Goal: Information Seeking & Learning: Learn about a topic

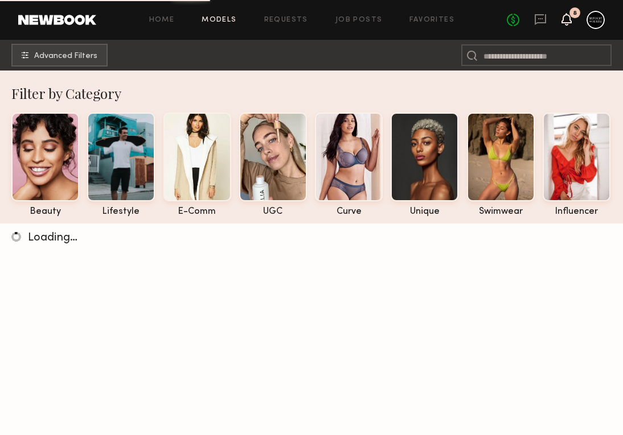
click at [566, 20] on icon at bounding box center [566, 19] width 9 height 8
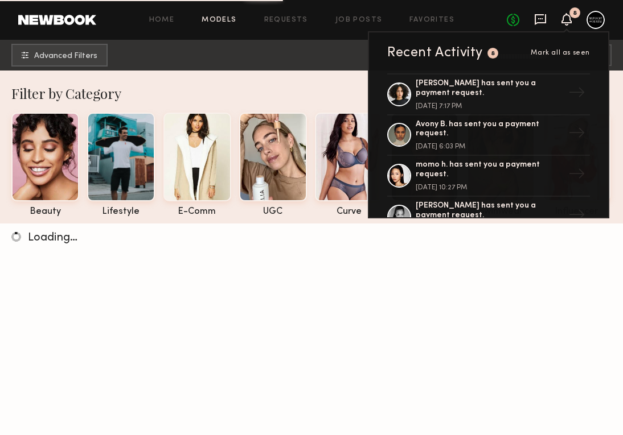
click at [539, 16] on icon at bounding box center [540, 19] width 13 height 13
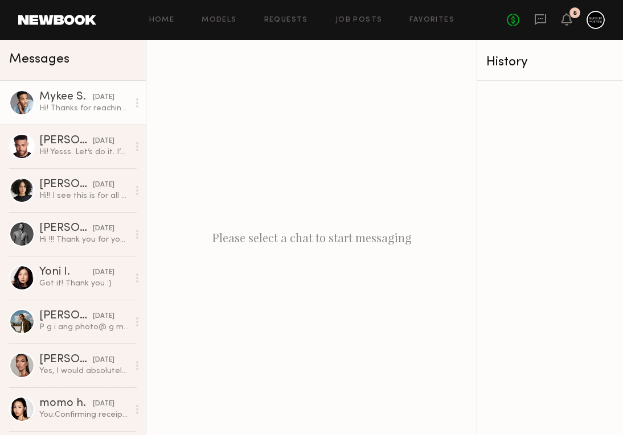
click at [76, 112] on div "Hi! Thanks for reaching out. I am available those days and I’m familiar with th…" at bounding box center [83, 108] width 89 height 11
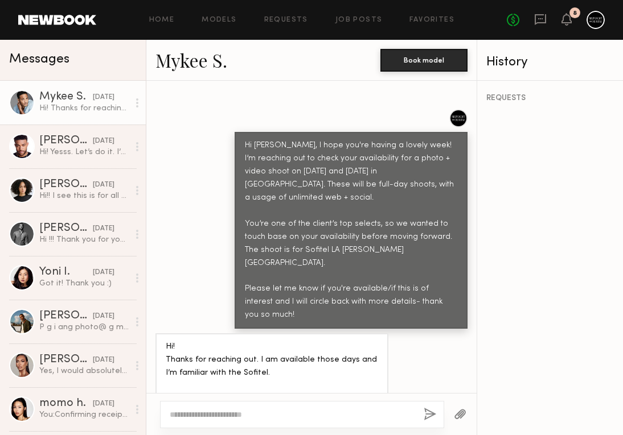
scroll to position [538, 0]
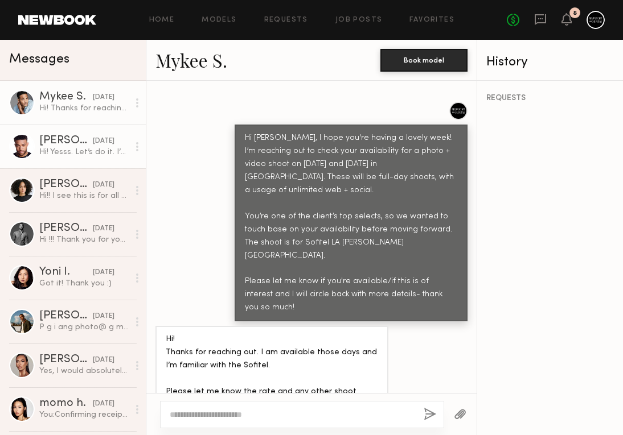
click at [93, 146] on div "08/21/2025" at bounding box center [104, 141] width 22 height 11
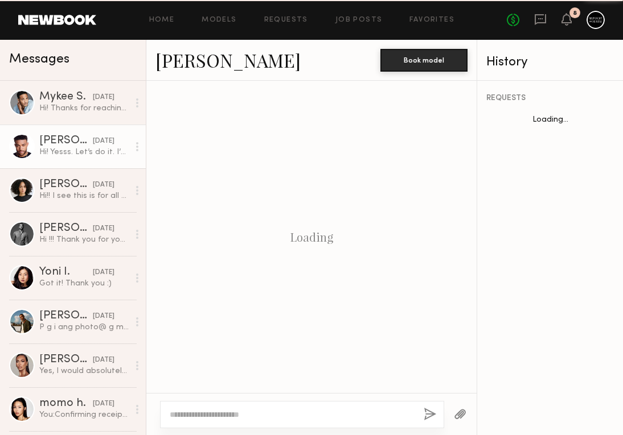
scroll to position [447, 0]
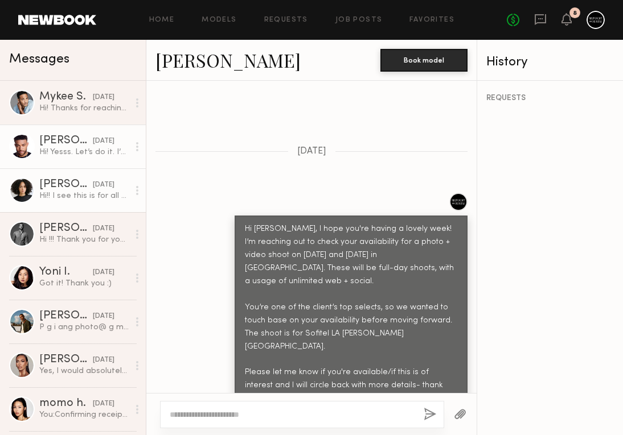
click at [103, 187] on div "08/21/2025" at bounding box center [104, 185] width 22 height 11
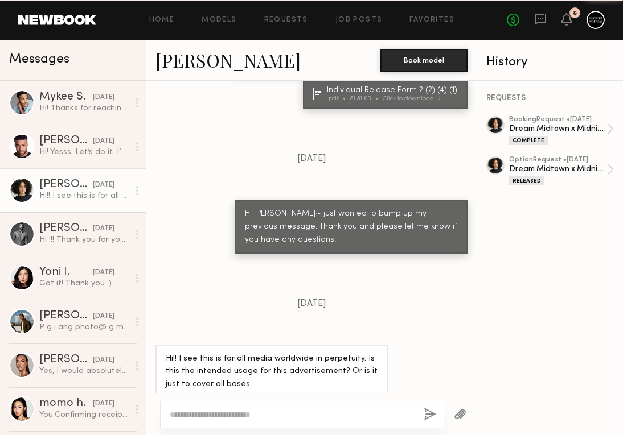
scroll to position [962, 0]
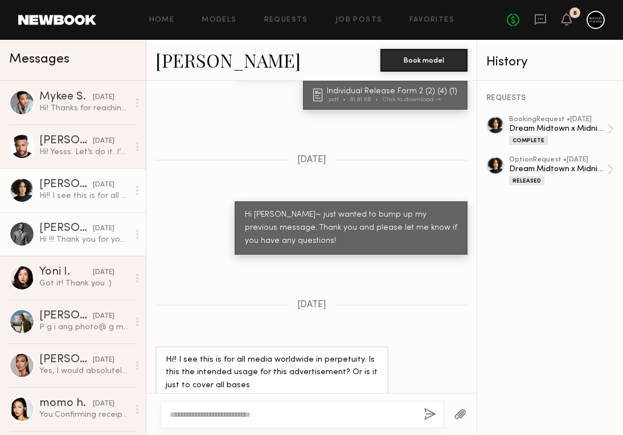
click at [93, 226] on div "08/20/2025" at bounding box center [104, 229] width 22 height 11
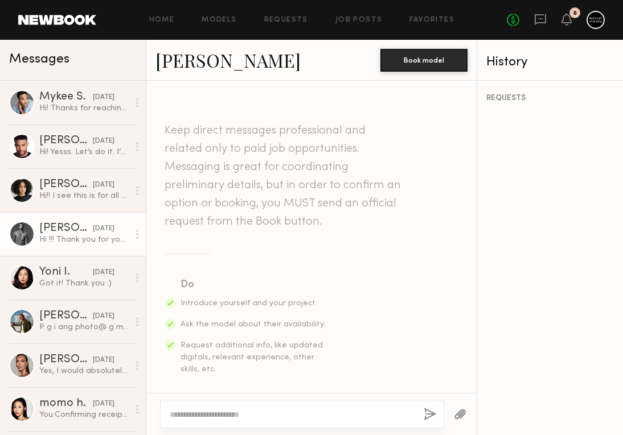
scroll to position [586, 0]
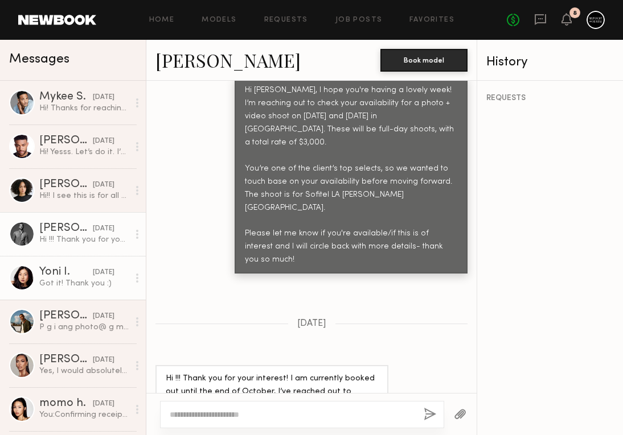
click at [93, 277] on div "08/20/2025" at bounding box center [104, 272] width 22 height 11
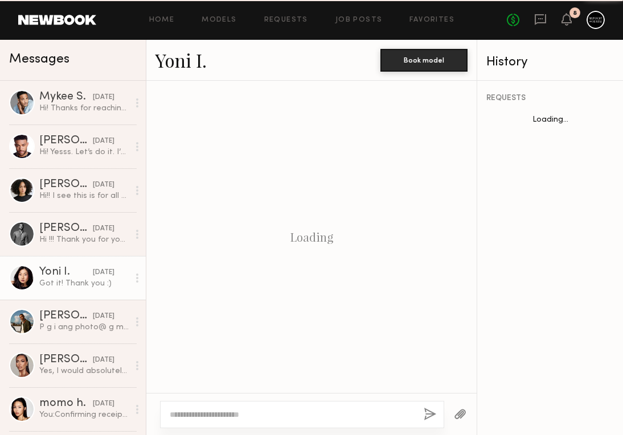
scroll to position [739, 0]
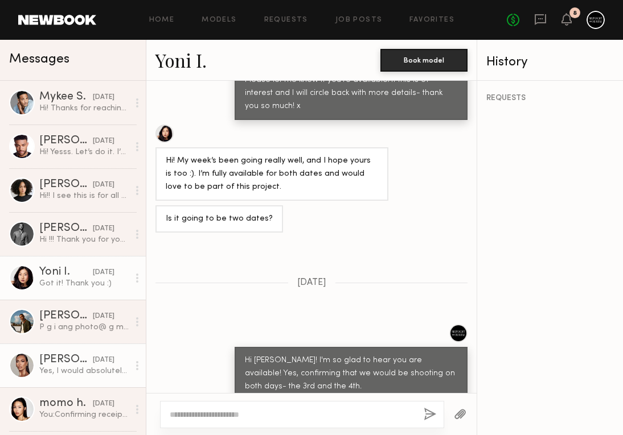
click at [96, 363] on div "08/19/2025" at bounding box center [104, 360] width 22 height 11
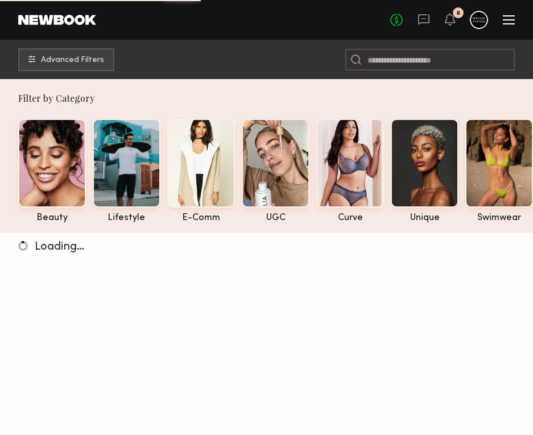
click at [504, 19] on div at bounding box center [509, 19] width 12 height 1
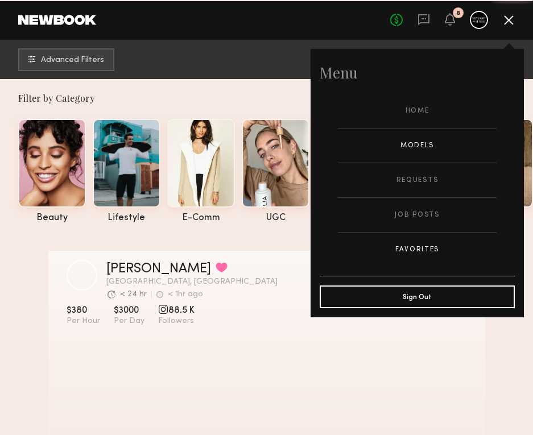
click at [416, 253] on link "Favorites" at bounding box center [417, 250] width 159 height 34
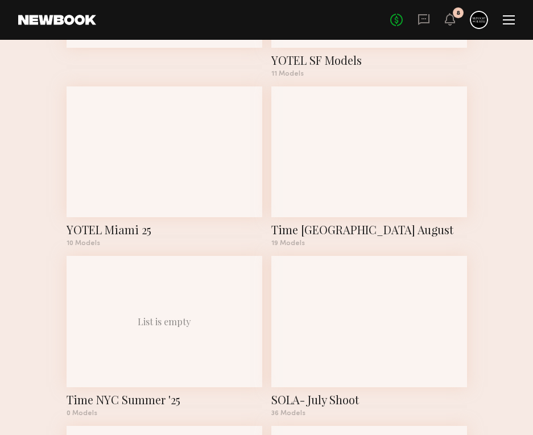
scroll to position [269, 0]
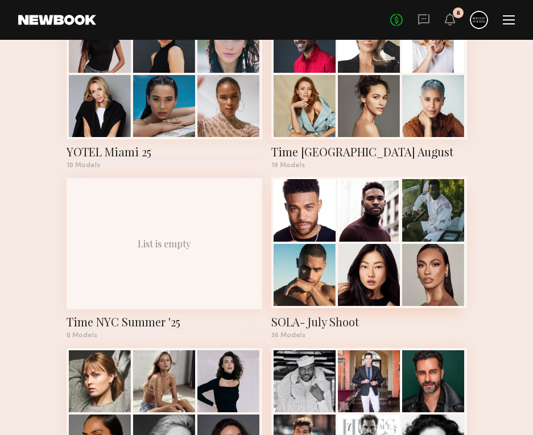
click at [329, 217] on div at bounding box center [305, 210] width 62 height 62
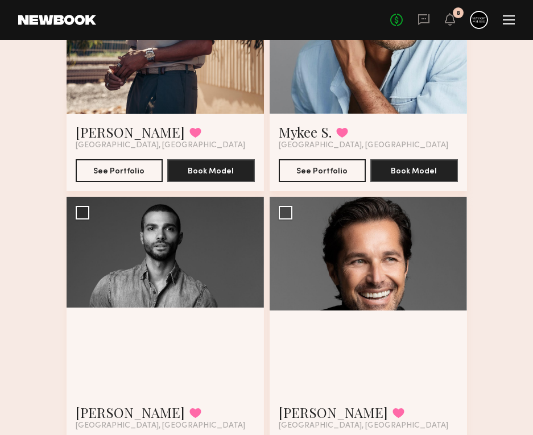
scroll to position [1604, 0]
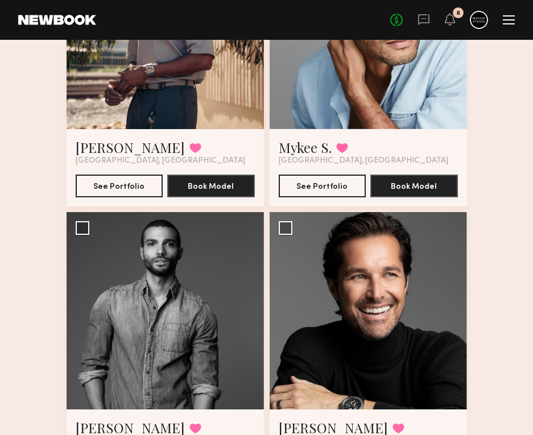
click at [351, 111] on div at bounding box center [368, 30] width 197 height 197
click at [310, 145] on link "Mykee S." at bounding box center [305, 147] width 53 height 18
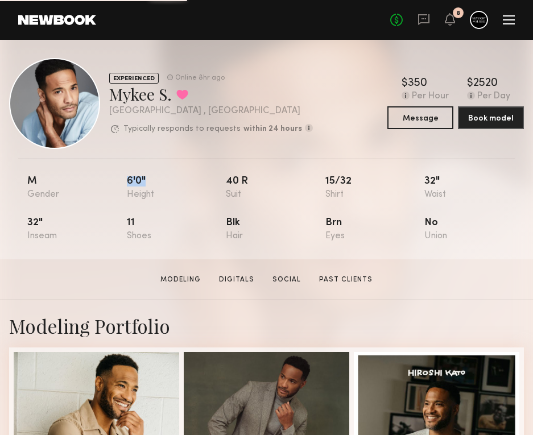
drag, startPoint x: 143, startPoint y: 181, endPoint x: 121, endPoint y: 181, distance: 22.2
click at [121, 181] on nb-model-profile-props "M 6'0" 40 r 15/32 32" 32" 11 Blk Brn No" at bounding box center [266, 208] width 533 height 101
copy div "6'0""
drag, startPoint x: 251, startPoint y: 180, endPoint x: 221, endPoint y: 180, distance: 29.6
click at [221, 180] on nb-model-profile-props "M 6'0" 40 r 15/32 32" 32" 11 Blk Brn No" at bounding box center [266, 208] width 533 height 101
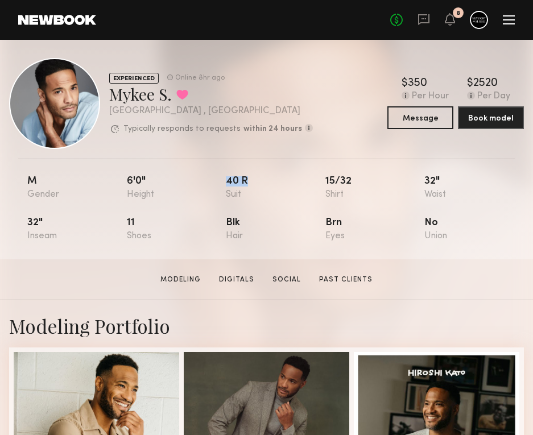
copy div "40 r"
drag, startPoint x: 353, startPoint y: 180, endPoint x: 326, endPoint y: 180, distance: 27.3
click at [326, 180] on nb-model-profile-props "M 6'0" 40 r 15/32 32" 32" 11 Blk Brn No" at bounding box center [266, 208] width 533 height 101
copy div "15/32"
drag, startPoint x: 425, startPoint y: 181, endPoint x: 442, endPoint y: 180, distance: 16.5
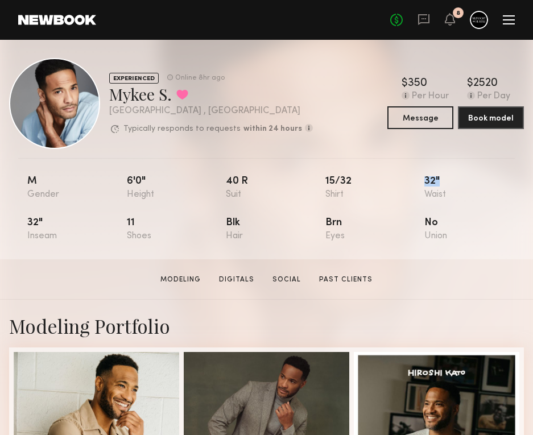
click at [442, 180] on nb-model-profile-props "M 6'0" 40 r 15/32 32" 32" 11 Blk Brn No" at bounding box center [266, 208] width 533 height 101
copy div "32""
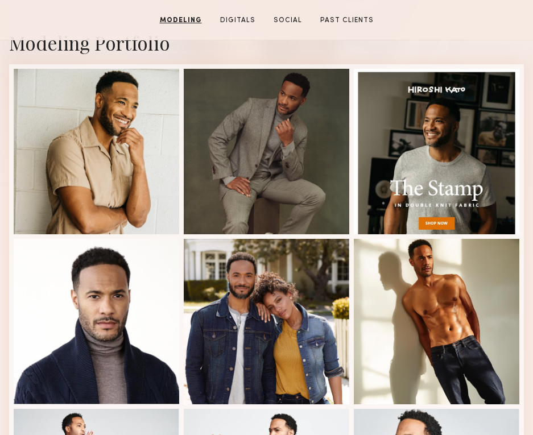
scroll to position [267, 0]
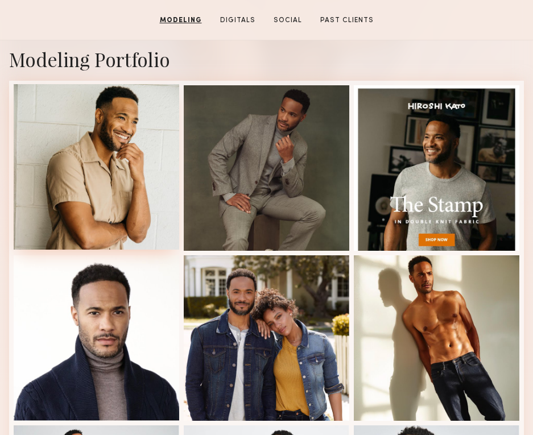
click at [135, 186] on div at bounding box center [97, 167] width 166 height 166
